Goal: Transaction & Acquisition: Book appointment/travel/reservation

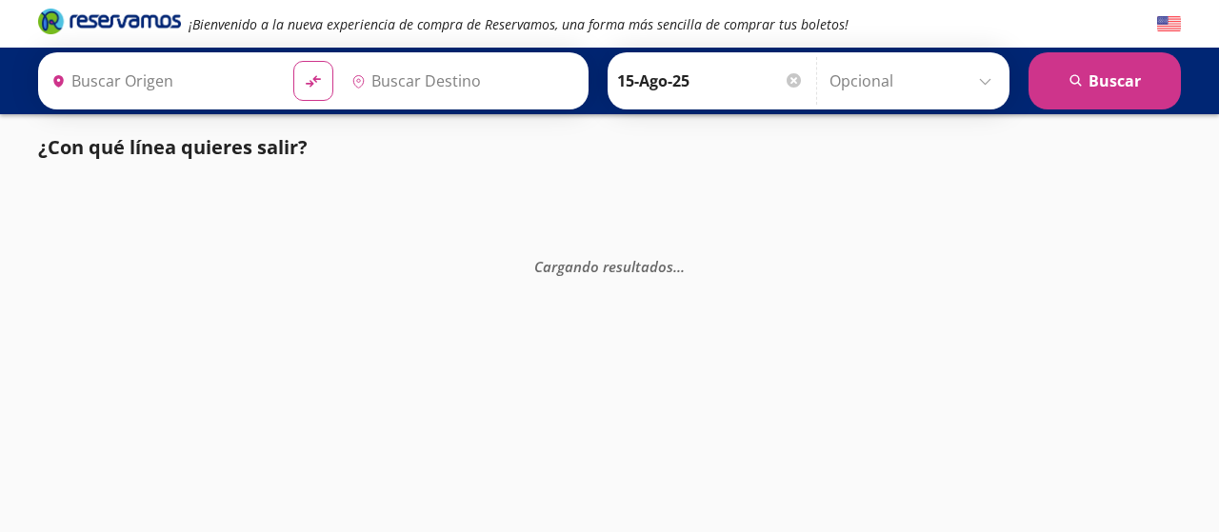
type input "[GEOGRAPHIC_DATA], [GEOGRAPHIC_DATA]"
type input "Central Autobuses Capu, [GEOGRAPHIC_DATA]"
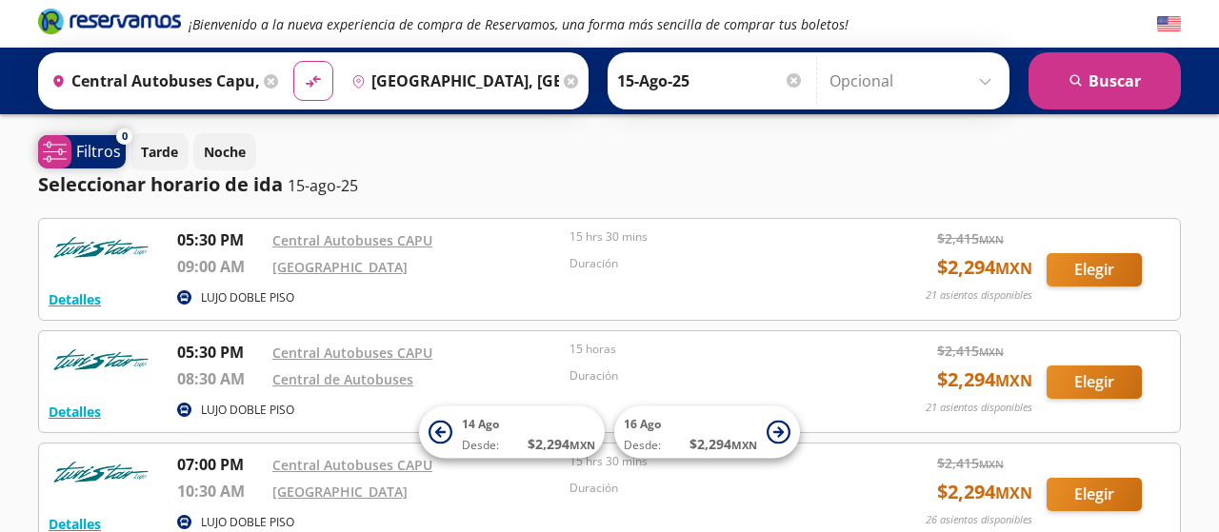
click at [56, 161] on icon "system-uicons:filtering" at bounding box center [55, 152] width 24 height 24
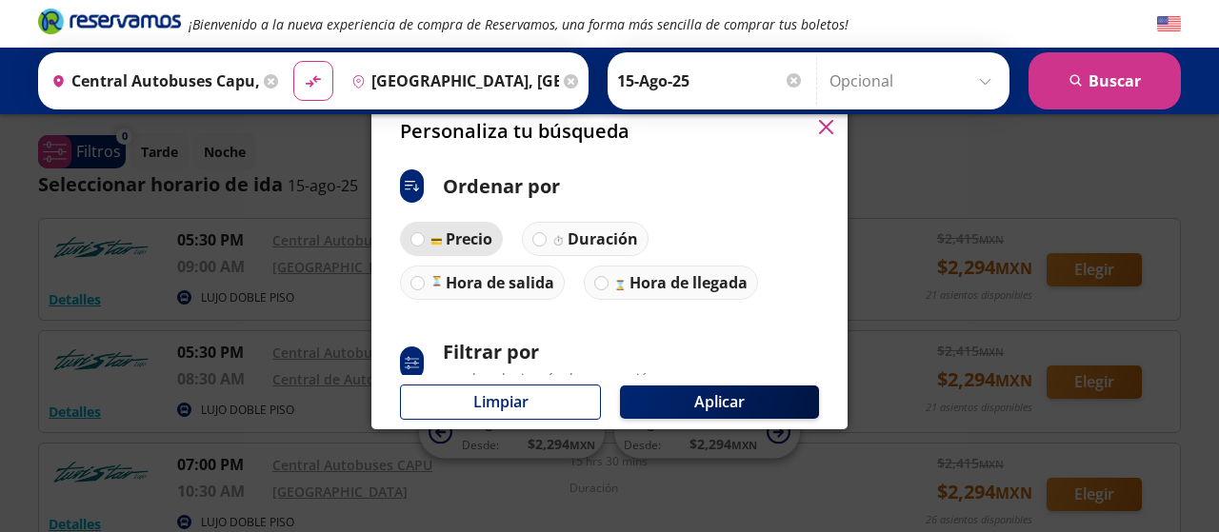
click at [469, 245] on p "Precio" at bounding box center [469, 239] width 47 height 23
click at [424, 245] on input "Precio" at bounding box center [417, 239] width 12 height 12
radio input "true"
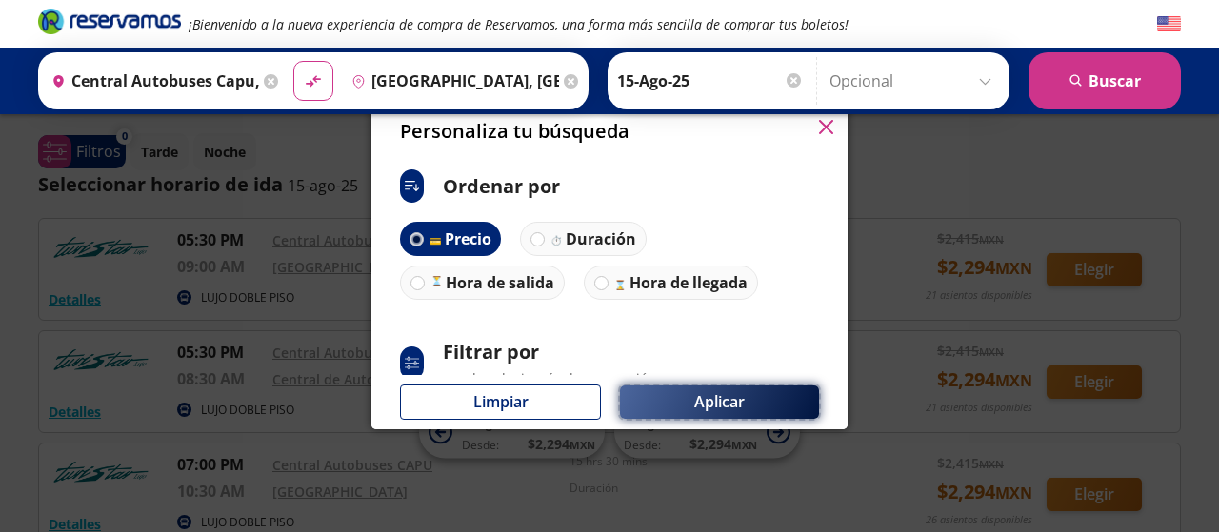
click at [673, 393] on button "Aplicar" at bounding box center [719, 402] width 199 height 33
